Goal: Task Accomplishment & Management: Use online tool/utility

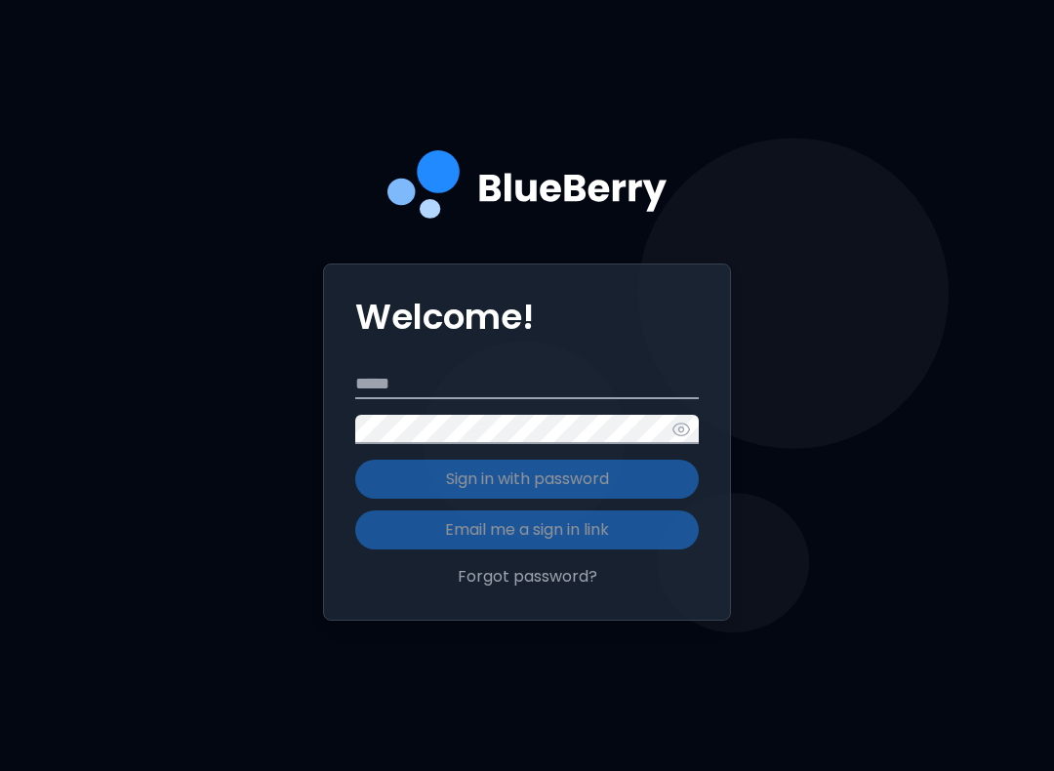
click at [530, 399] on input "Email" at bounding box center [527, 384] width 344 height 29
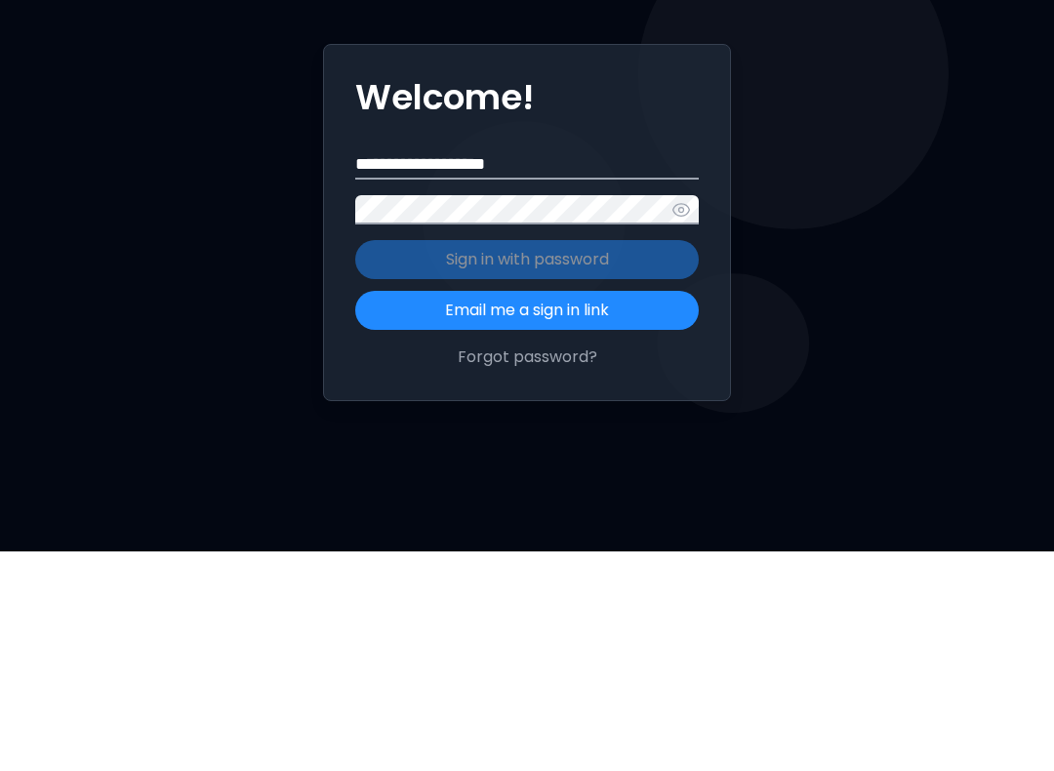
type input "**********"
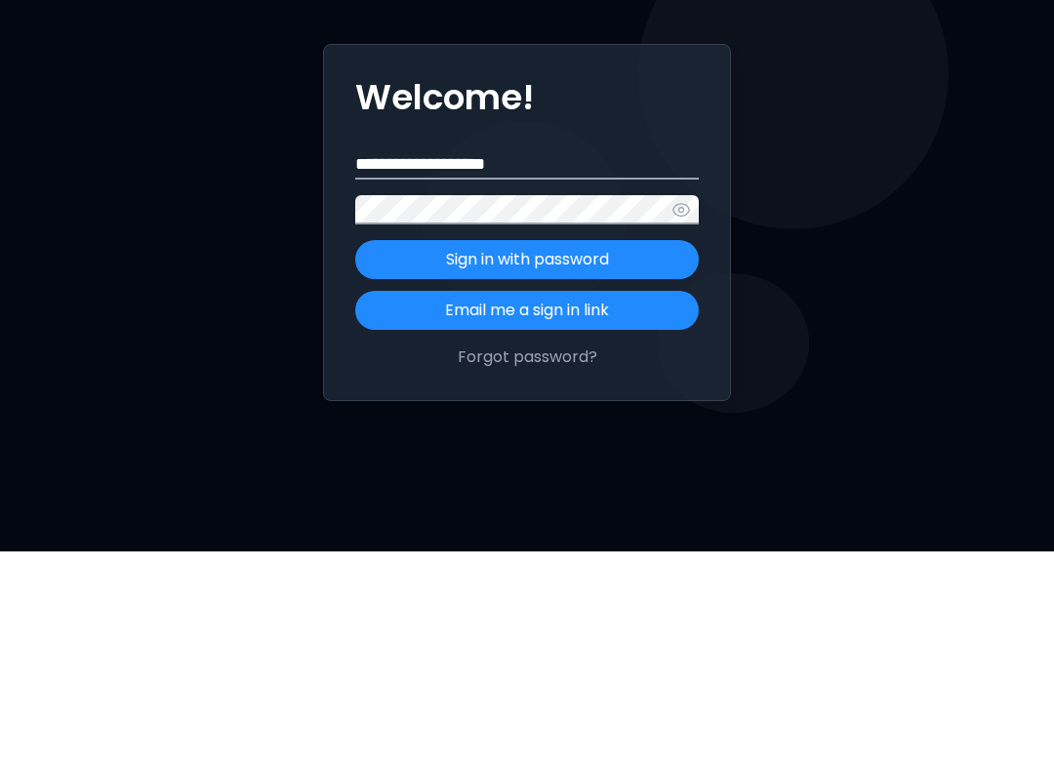
click at [621, 460] on button "Sign in with password" at bounding box center [527, 479] width 344 height 39
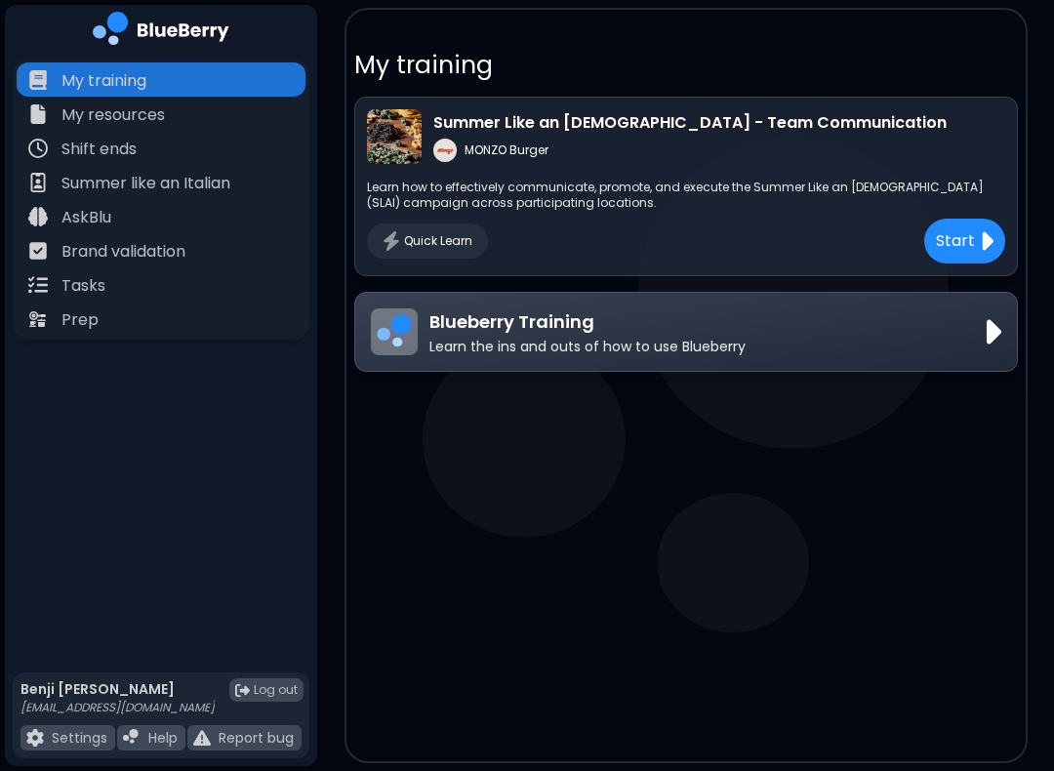
click at [195, 287] on div "Tasks" at bounding box center [161, 284] width 289 height 34
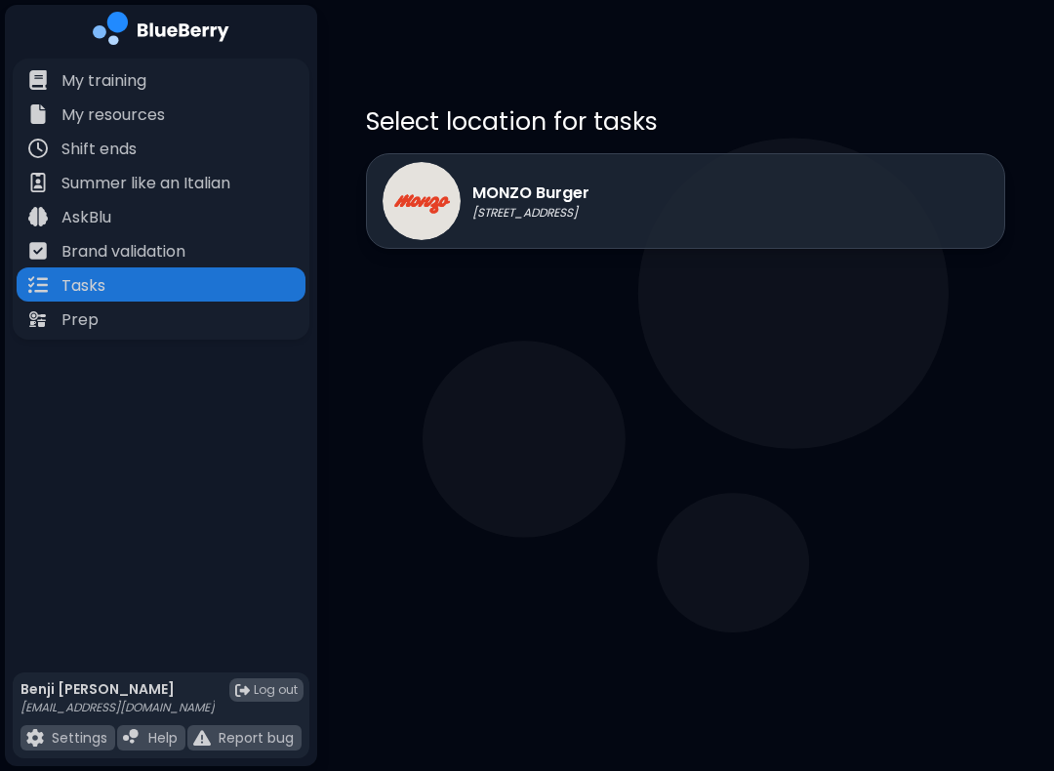
click at [633, 218] on div "MONZO Burger [STREET_ADDRESS]" at bounding box center [685, 201] width 639 height 96
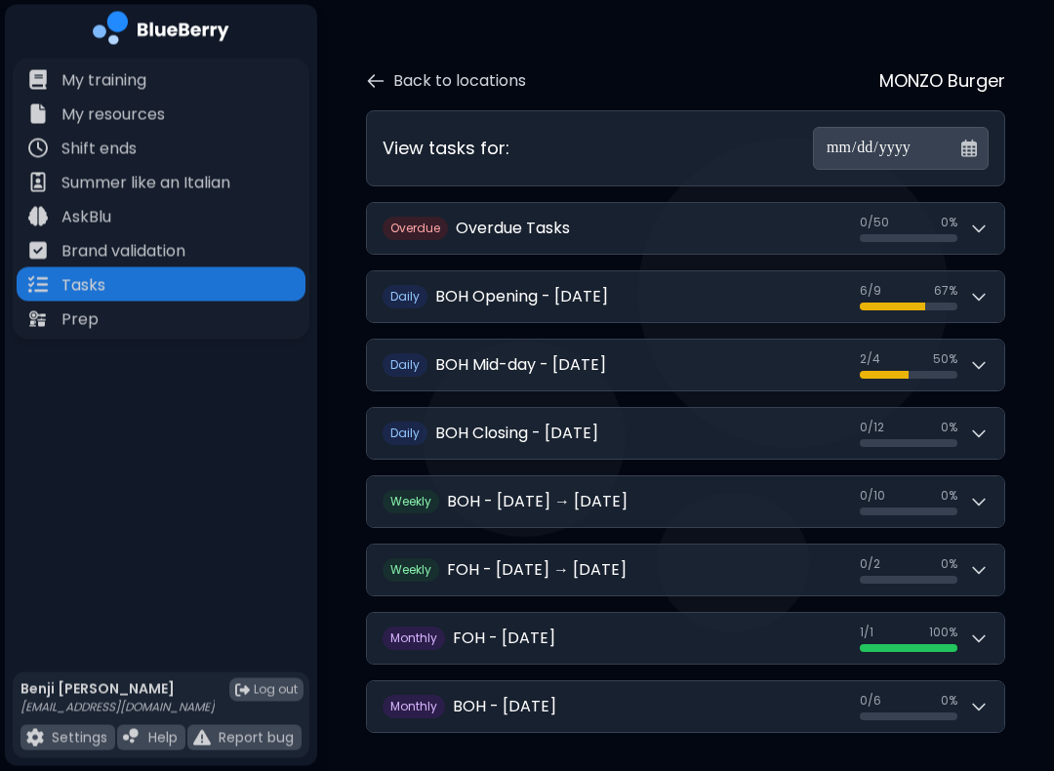
scroll to position [65, 0]
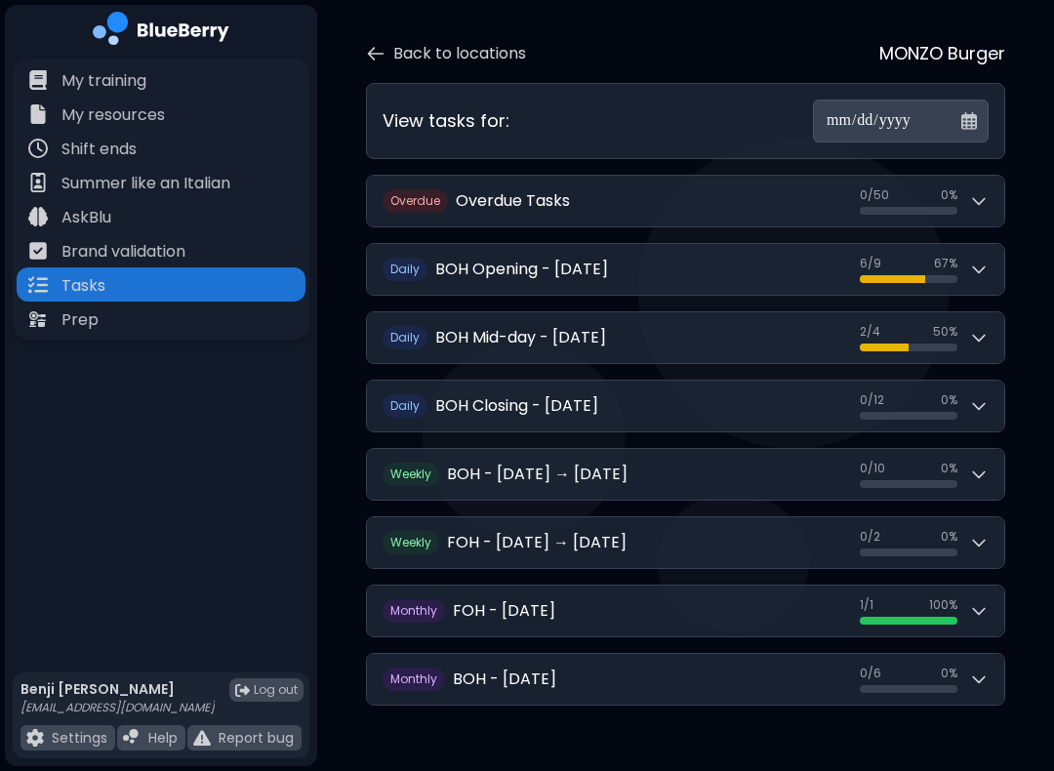
click at [985, 267] on div "6 / 9 6 / 9 67 %" at bounding box center [924, 269] width 129 height 27
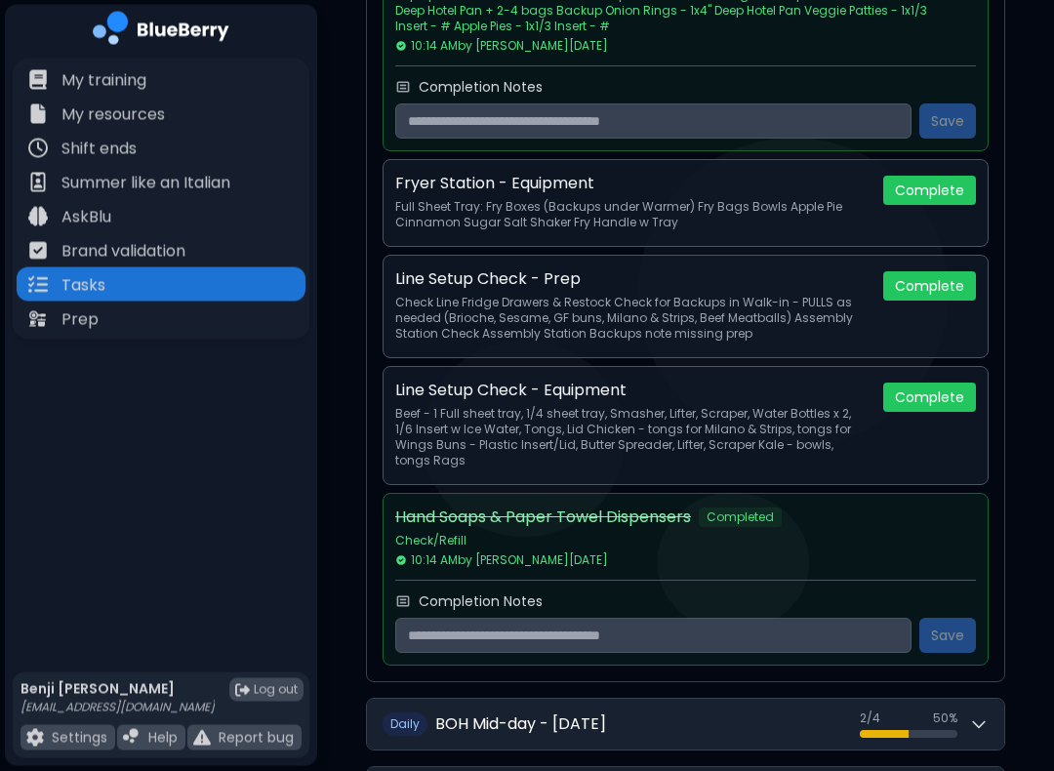
scroll to position [1201, 0]
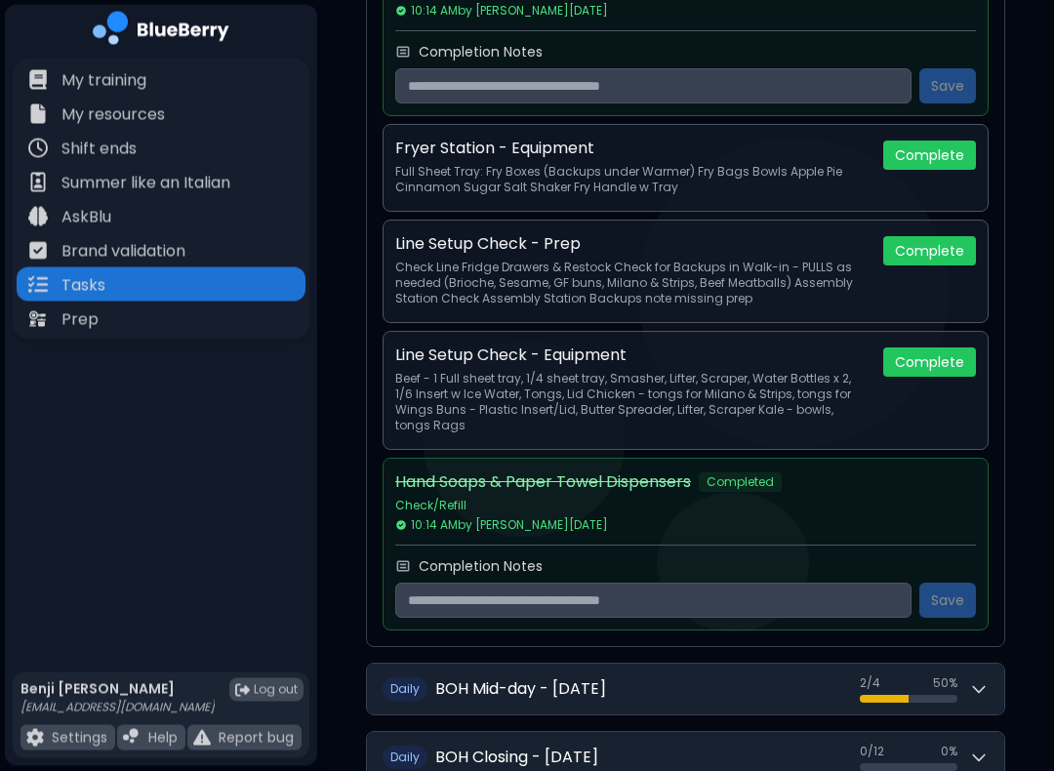
click at [929, 369] on button "Complete" at bounding box center [929, 362] width 93 height 29
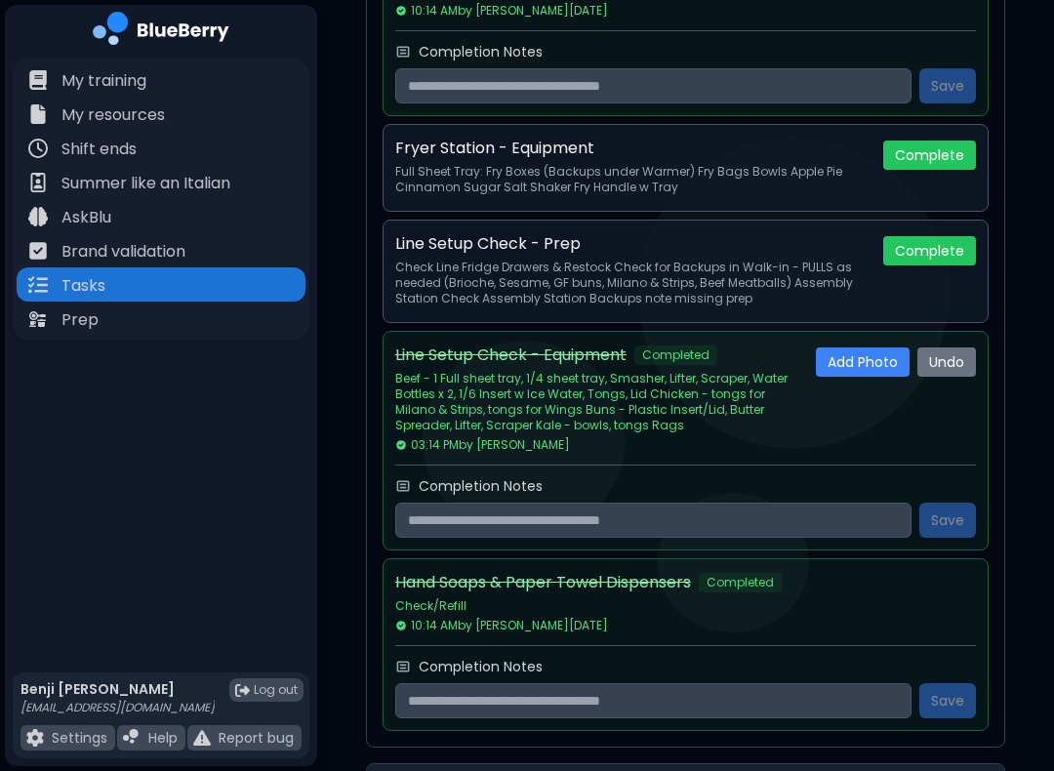
click at [922, 245] on button "Complete" at bounding box center [929, 250] width 93 height 29
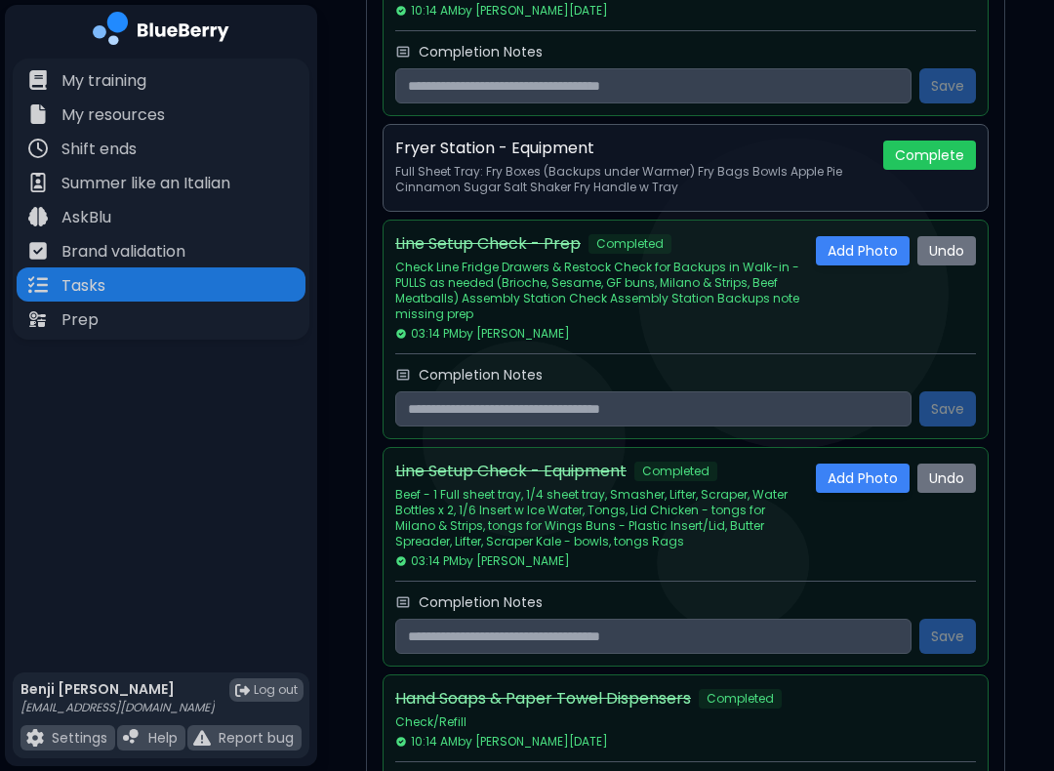
click at [937, 157] on button "Complete" at bounding box center [929, 155] width 93 height 29
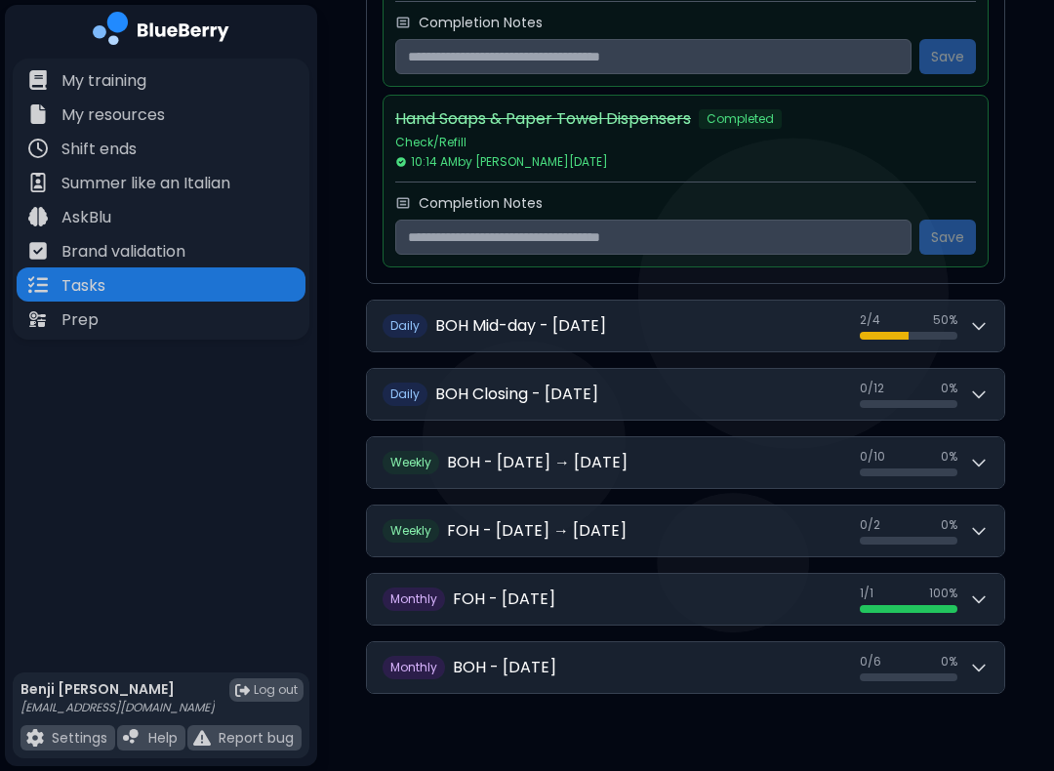
scroll to position [1898, 0]
click at [799, 342] on button "D [PERSON_NAME] Mid-day - [DATE] 2 / 4 2 / 4 50 %" at bounding box center [685, 325] width 637 height 51
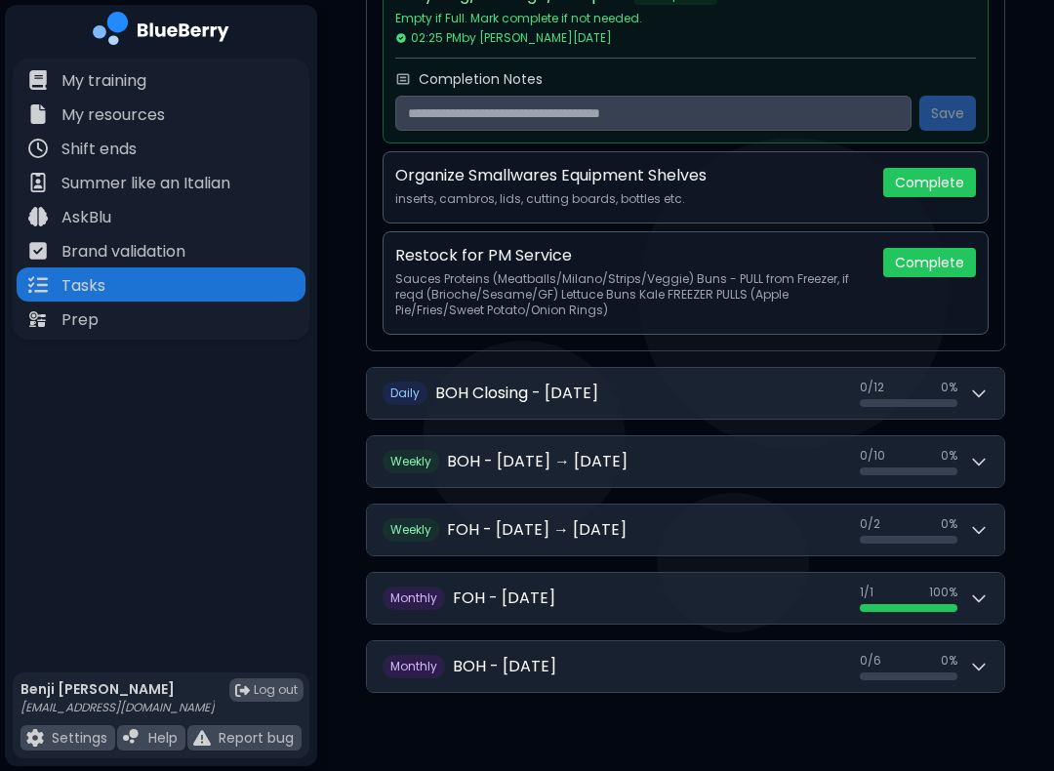
scroll to position [2489, 0]
click at [960, 195] on button "Complete" at bounding box center [929, 182] width 93 height 29
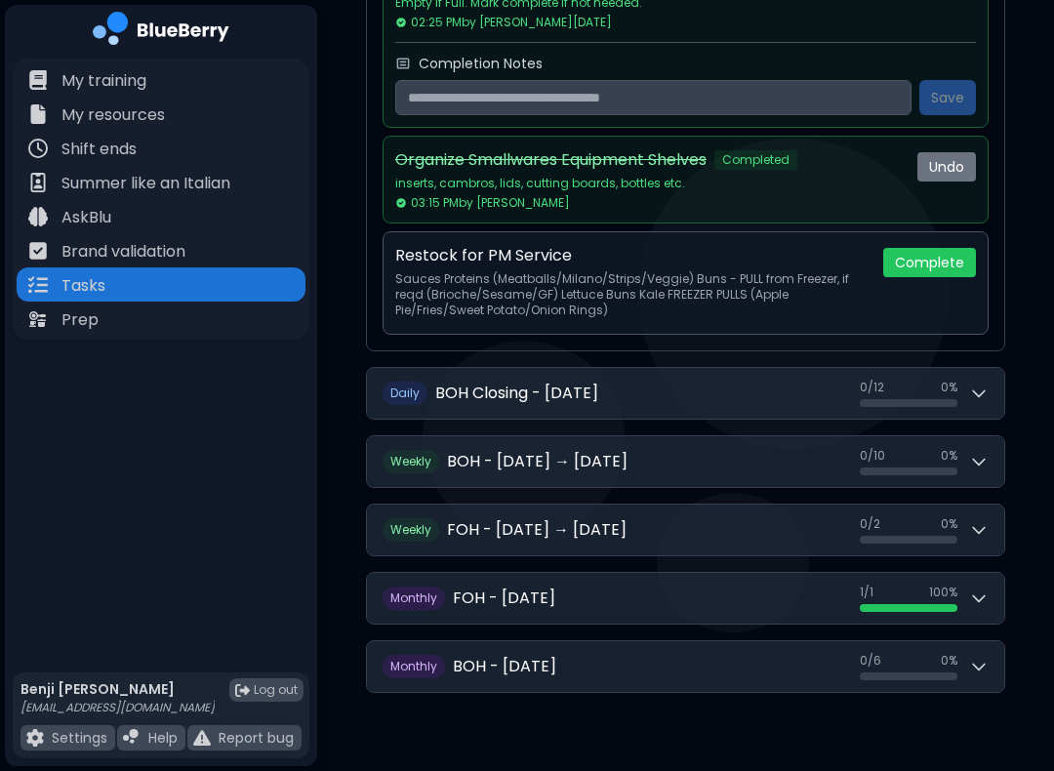
click at [935, 274] on button "Complete" at bounding box center [929, 262] width 93 height 29
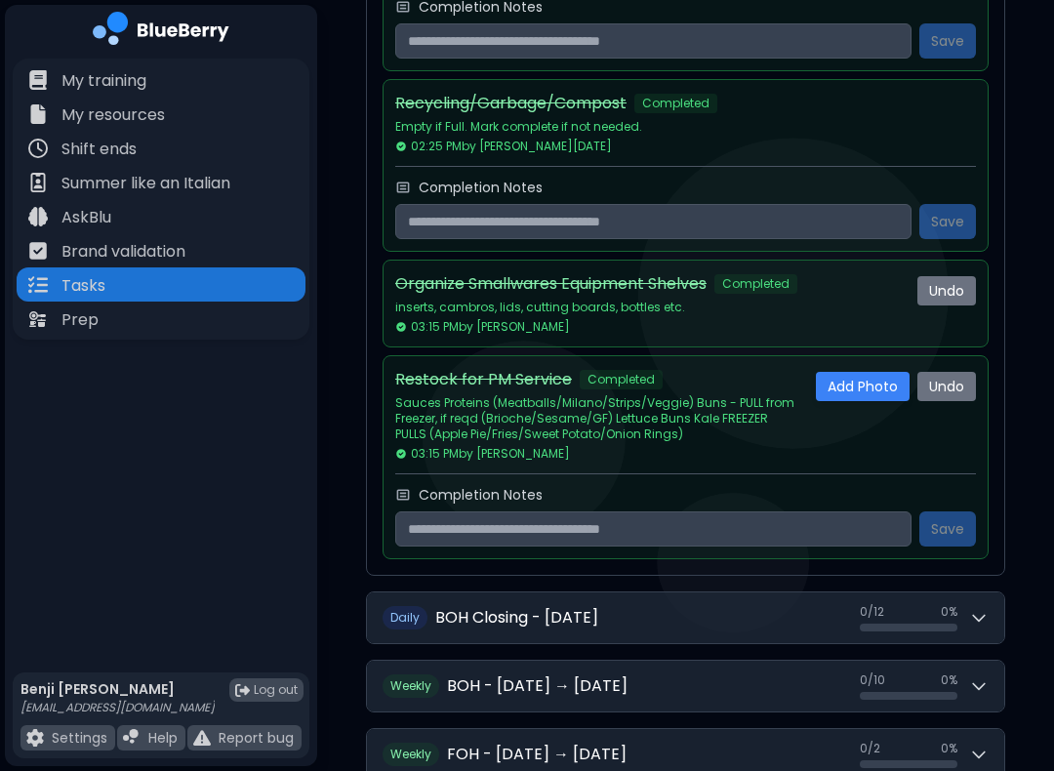
scroll to position [2609, 0]
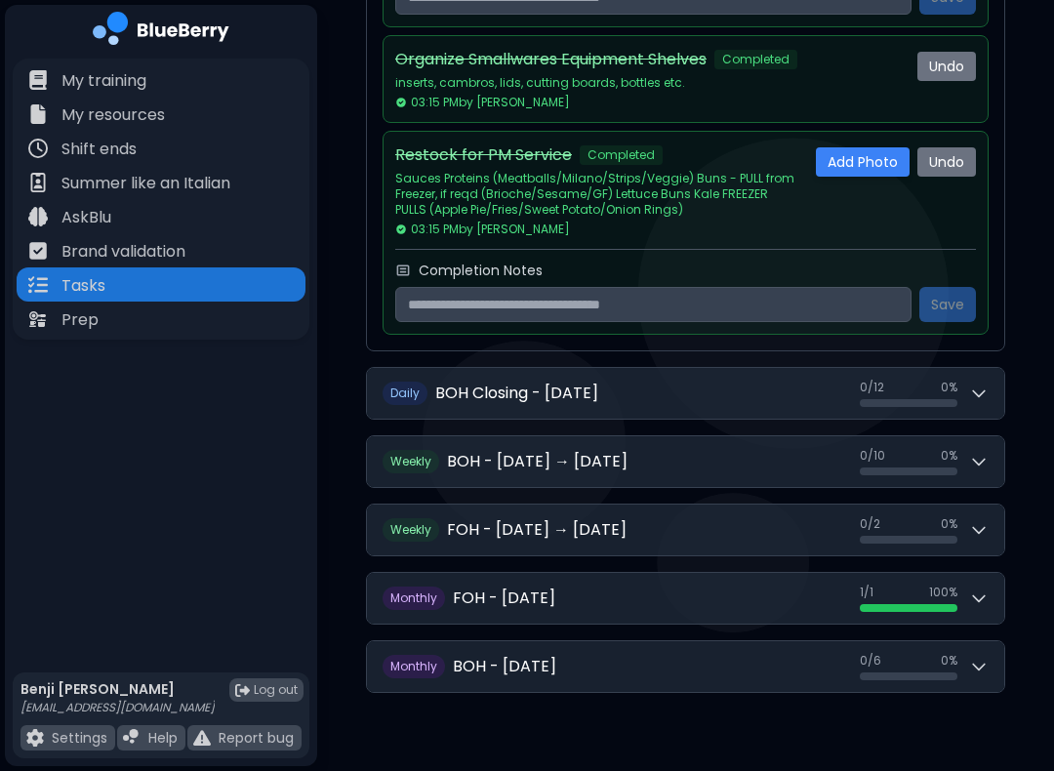
click at [979, 464] on icon at bounding box center [979, 462] width 20 height 20
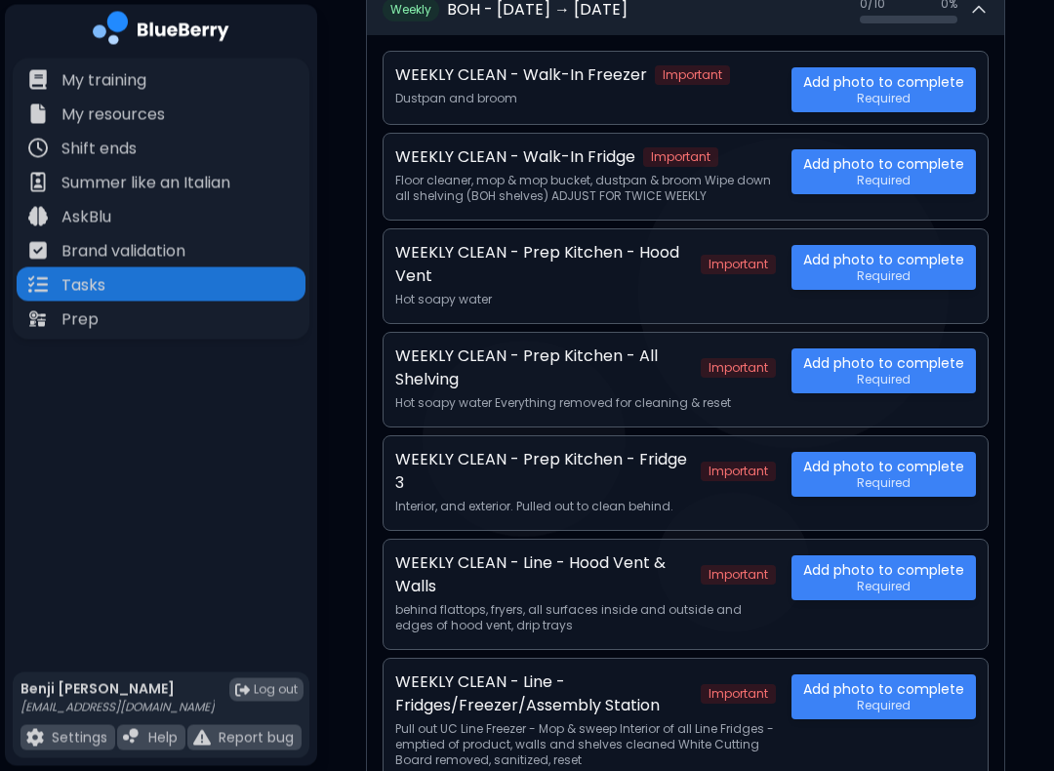
scroll to position [3057, 0]
